Goal: Download file/media

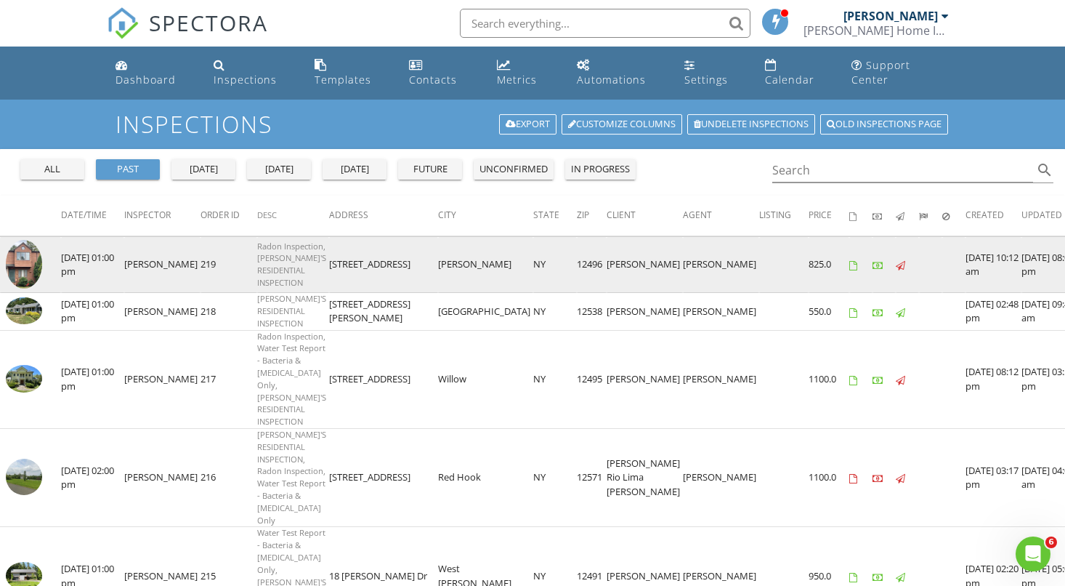
click at [25, 251] on img at bounding box center [24, 264] width 36 height 49
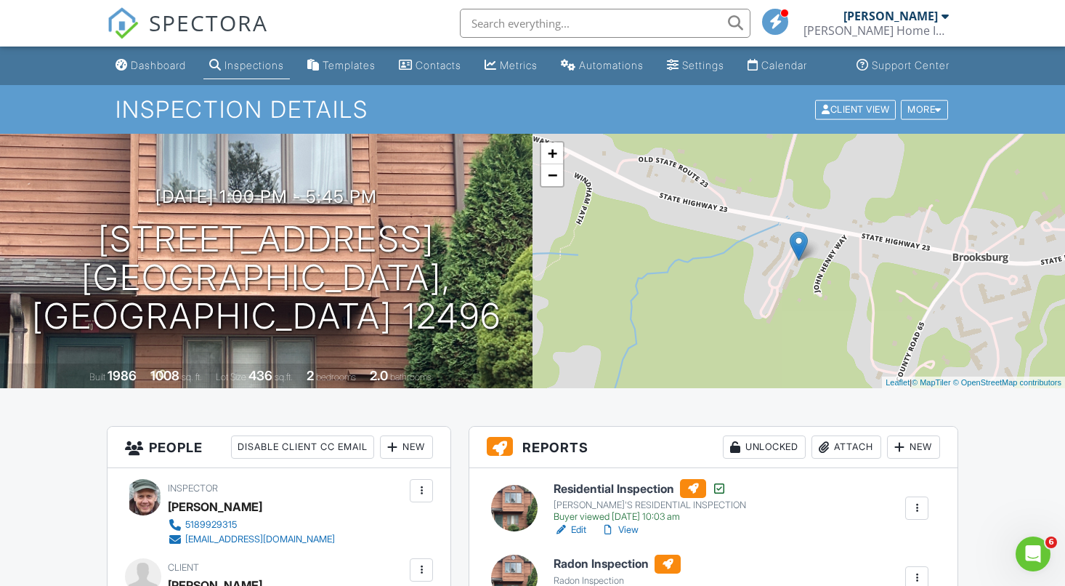
click at [618, 498] on h6 "Residential Inspection" at bounding box center [650, 488] width 193 height 19
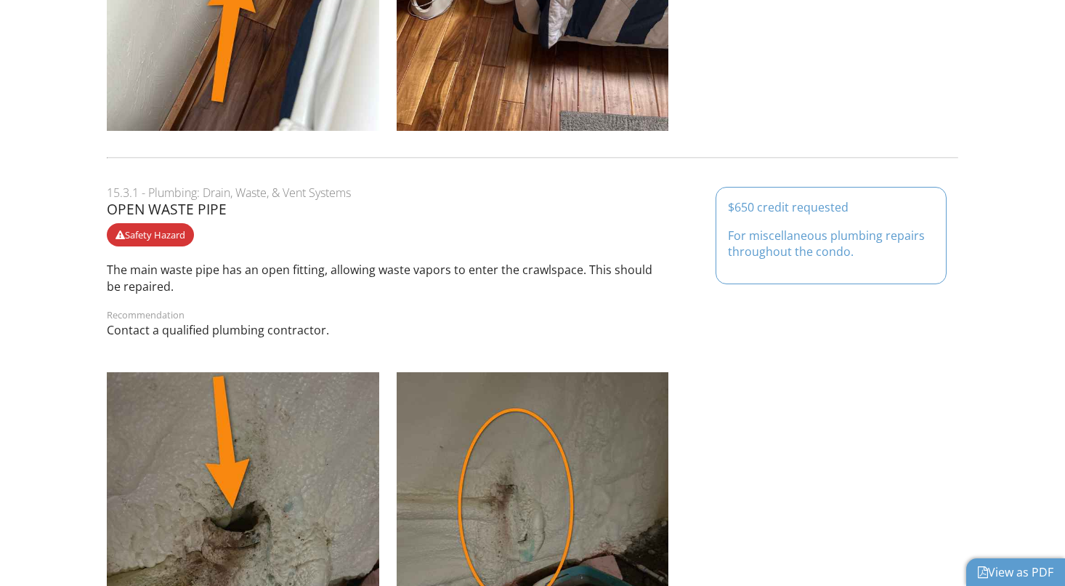
scroll to position [6996, 0]
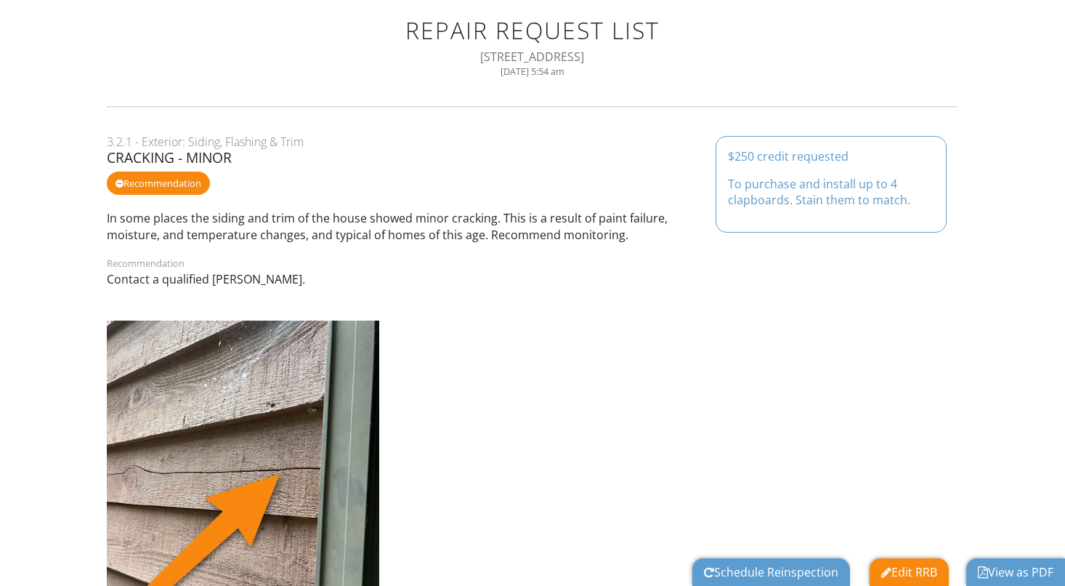
click at [911, 372] on div at bounding box center [533, 498] width 870 height 371
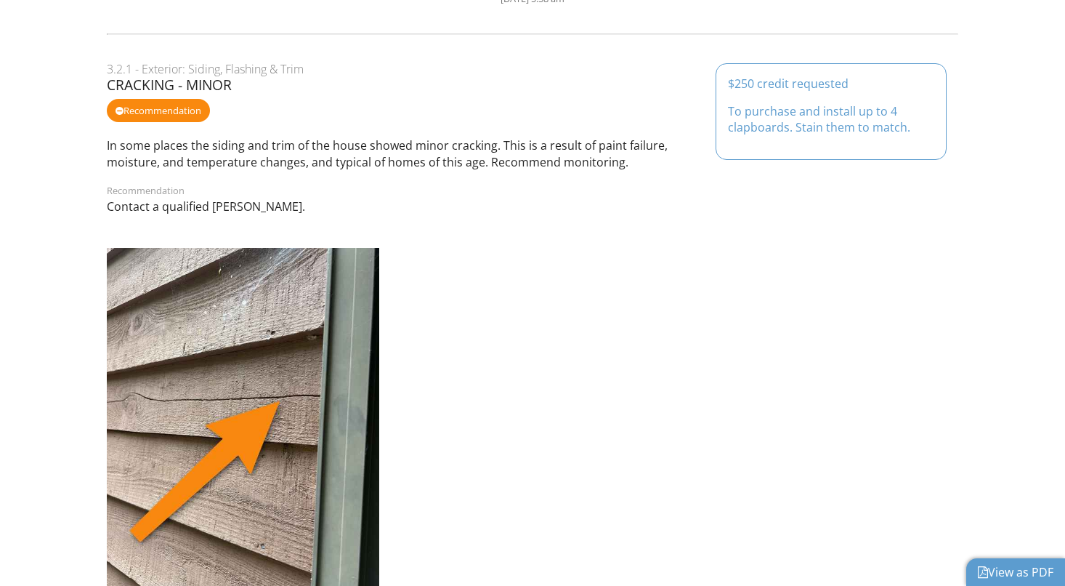
click at [1009, 576] on link "View as PDF" at bounding box center [1016, 572] width 76 height 16
